Goal: Task Accomplishment & Management: Use online tool/utility

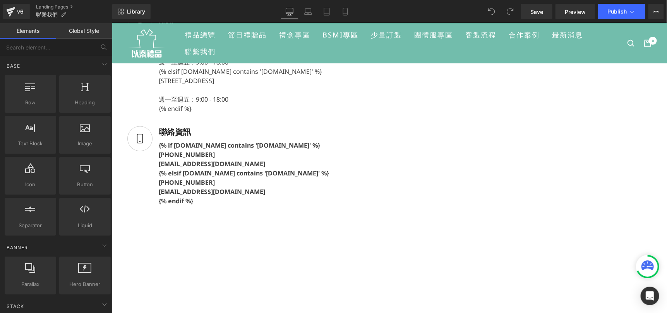
scroll to position [193, 0]
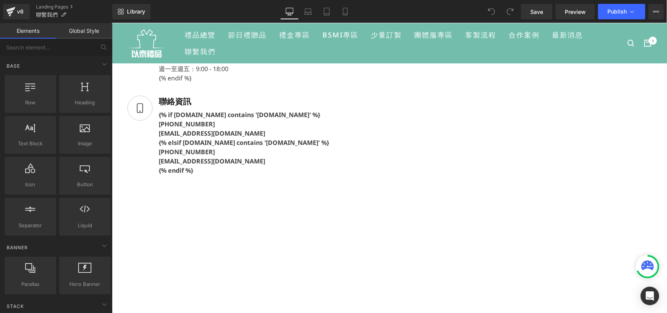
click at [326, 138] on p "[PHONE_NUMBER] [EMAIL_ADDRESS][DOMAIN_NAME]" at bounding box center [243, 128] width 170 height 19
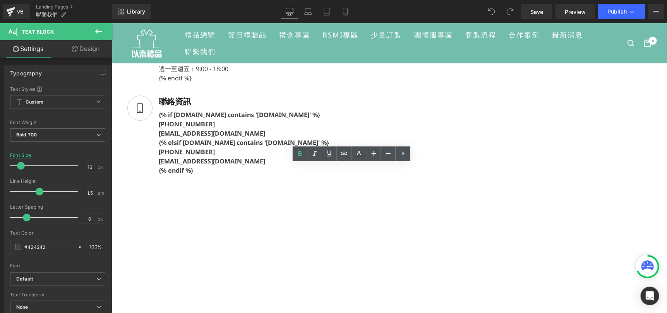
click at [327, 166] on p "[PHONE_NUMBER] [EMAIL_ADDRESS][DOMAIN_NAME]" at bounding box center [243, 156] width 170 height 19
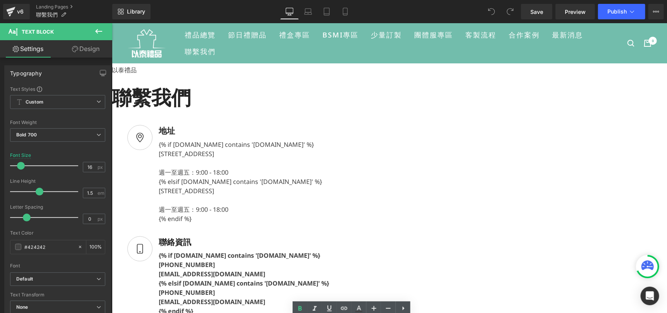
scroll to position [38, 0]
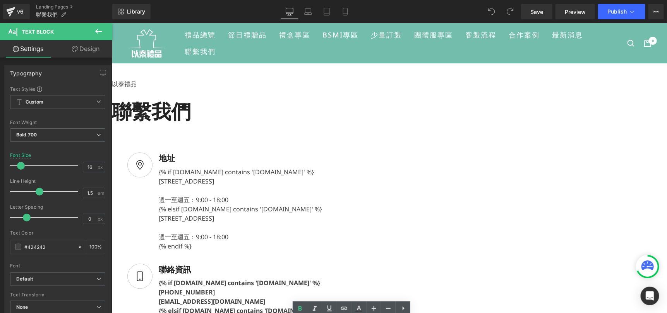
click at [187, 137] on div "Liquid" at bounding box center [343, 136] width 464 height 2
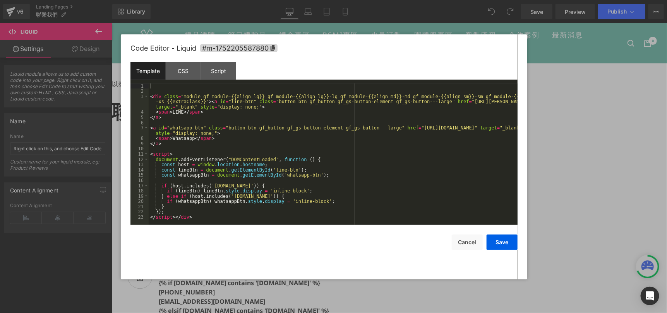
click at [111, 23] on icon at bounding box center [111, 23] width 0 height 0
click at [328, 178] on div "< div class = "module gf_module-{{align_lg}} gf_module-{{align_lg}}-lg gf_modul…" at bounding box center [333, 160] width 369 height 152
click at [189, 72] on div "CSS" at bounding box center [183, 70] width 35 height 17
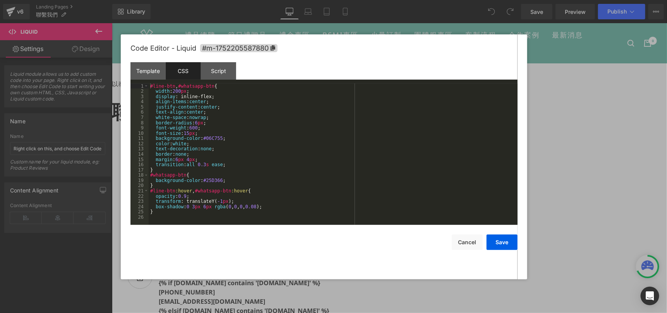
click at [228, 82] on div "Template CSS Script Data" at bounding box center [323, 72] width 387 height 21
click at [223, 79] on div "Script" at bounding box center [218, 70] width 35 height 17
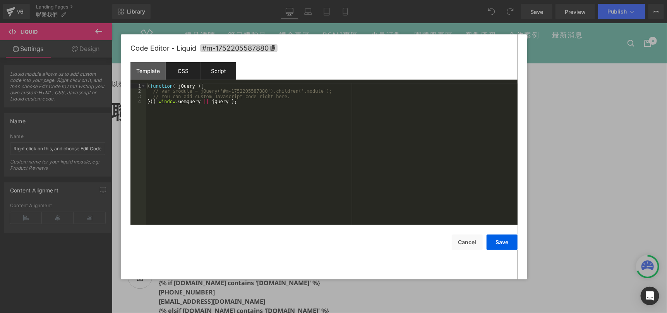
click at [191, 70] on div "CSS" at bounding box center [183, 70] width 35 height 17
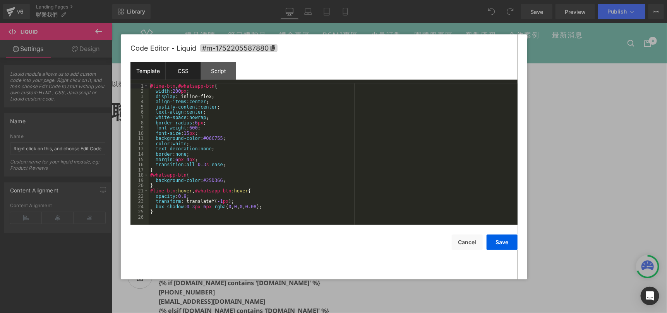
click at [160, 71] on div "Template" at bounding box center [147, 70] width 35 height 17
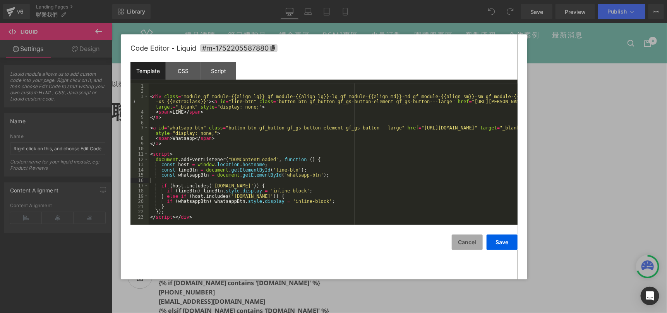
click at [472, 239] on button "Cancel" at bounding box center [467, 242] width 31 height 15
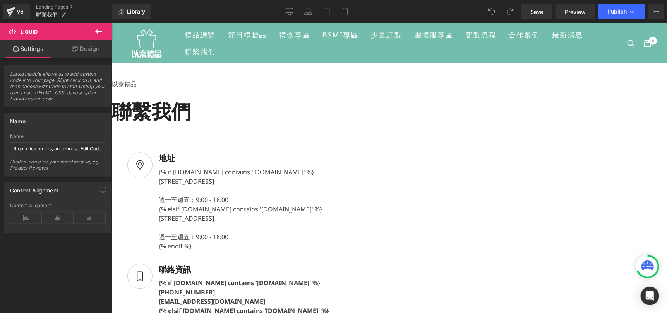
click at [257, 135] on div "Liquid" at bounding box center [343, 135] width 464 height 0
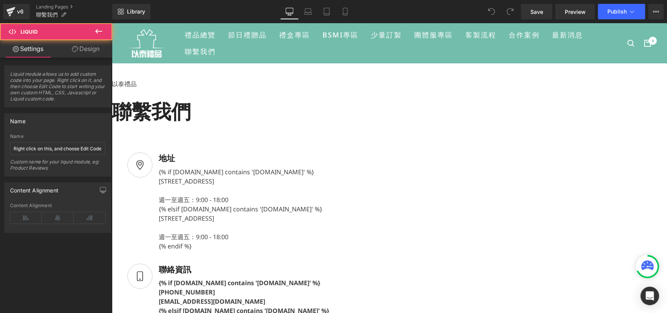
click at [218, 135] on div "Liquid" at bounding box center [343, 135] width 464 height 0
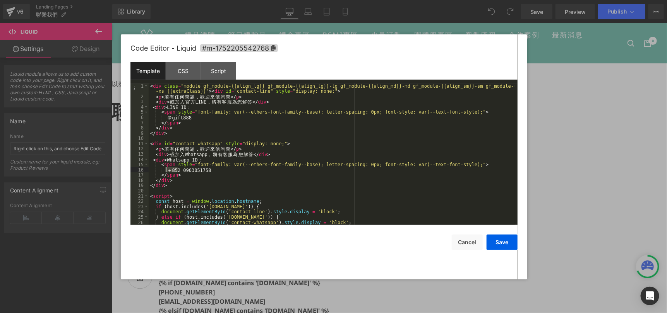
drag, startPoint x: 177, startPoint y: 169, endPoint x: 166, endPoint y: 171, distance: 11.1
click at [166, 171] on div "< div class = "module gf_module-{{align_lg}} gf_module-{{align_lg}}-lg gf_modul…" at bounding box center [332, 163] width 366 height 158
click at [504, 240] on button "Save" at bounding box center [501, 242] width 31 height 15
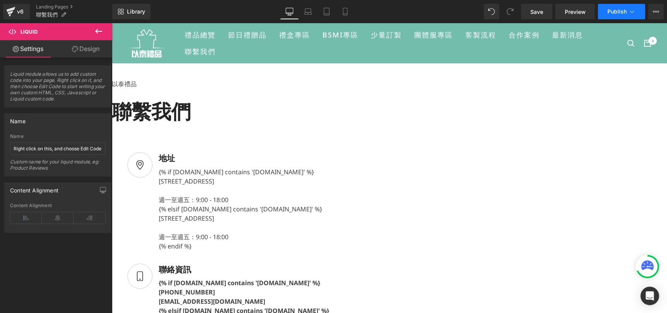
click at [611, 17] on button "Publish" at bounding box center [621, 11] width 47 height 15
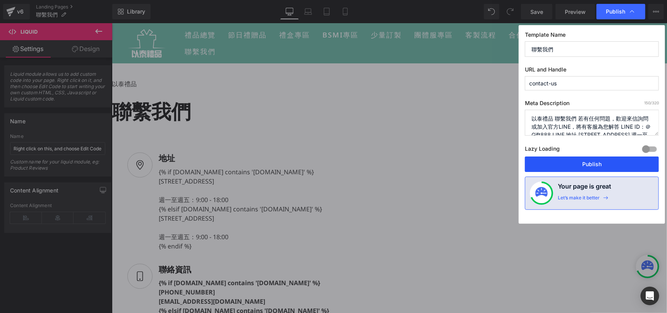
click at [609, 159] on button "Publish" at bounding box center [592, 164] width 134 height 15
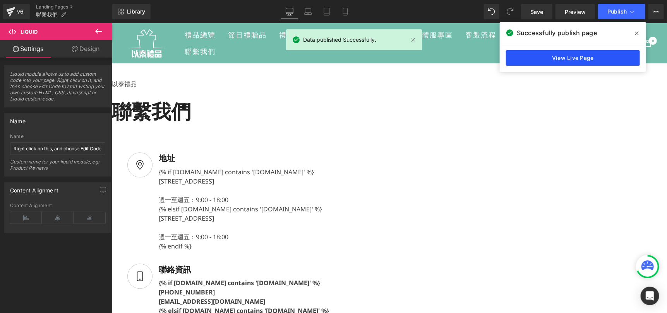
click at [617, 56] on link "View Live Page" at bounding box center [573, 57] width 134 height 15
